Goal: Task Accomplishment & Management: Use online tool/utility

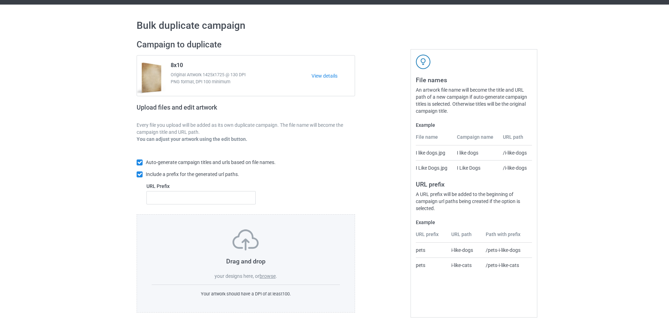
scroll to position [22, 0]
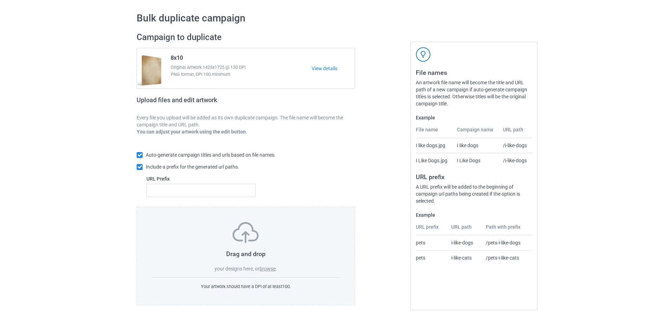
click at [272, 268] on label "browse" at bounding box center [268, 269] width 16 height 6
click at [0, 0] on input "browse" at bounding box center [0, 0] width 0 height 0
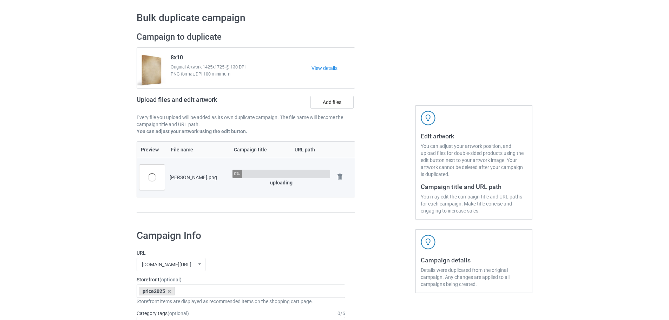
scroll to position [128, 0]
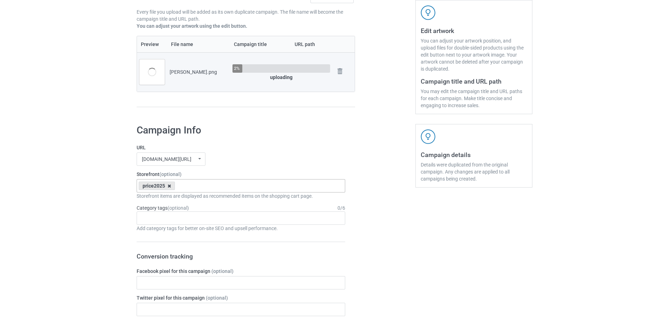
click at [170, 186] on icon at bounding box center [170, 186] width 4 height 5
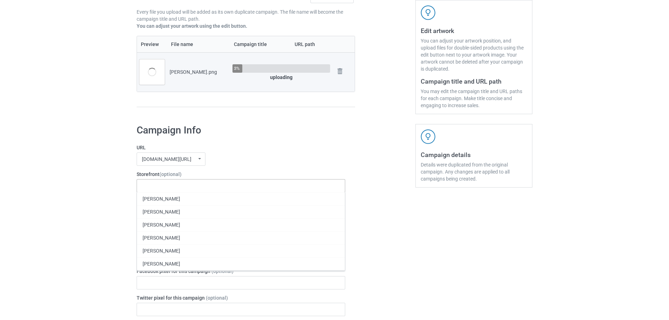
click at [231, 149] on label "URL" at bounding box center [241, 147] width 209 height 7
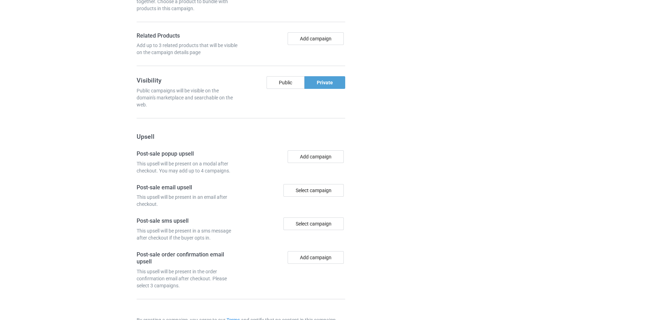
scroll to position [582, 0]
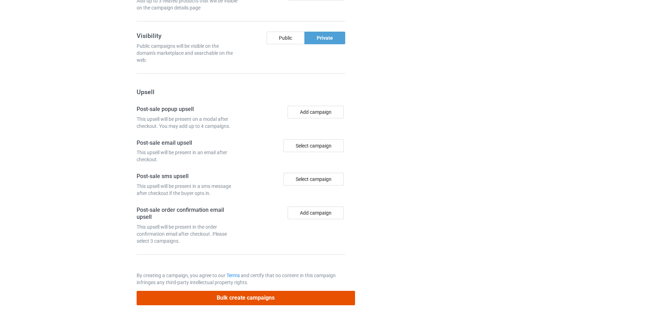
click at [269, 296] on button "Bulk create campaigns" at bounding box center [246, 298] width 219 height 14
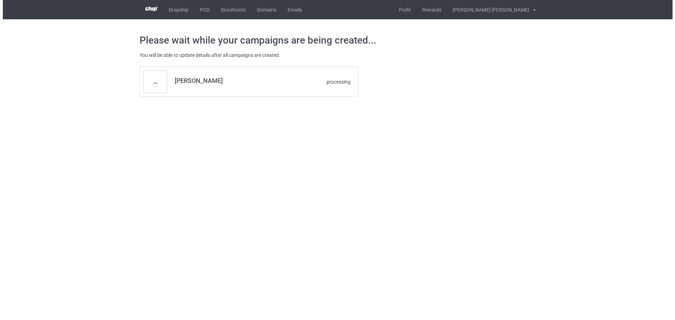
scroll to position [0, 0]
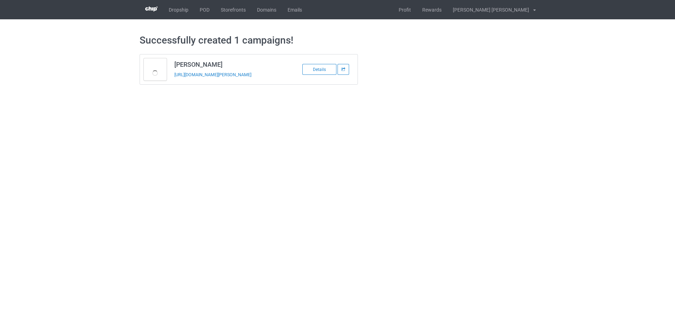
click at [174, 83] on td "[PERSON_NAME] [URL][DOMAIN_NAME][PERSON_NAME]" at bounding box center [229, 69] width 119 height 30
copy tbody "[PERSON_NAME]"
